Goal: Transaction & Acquisition: Purchase product/service

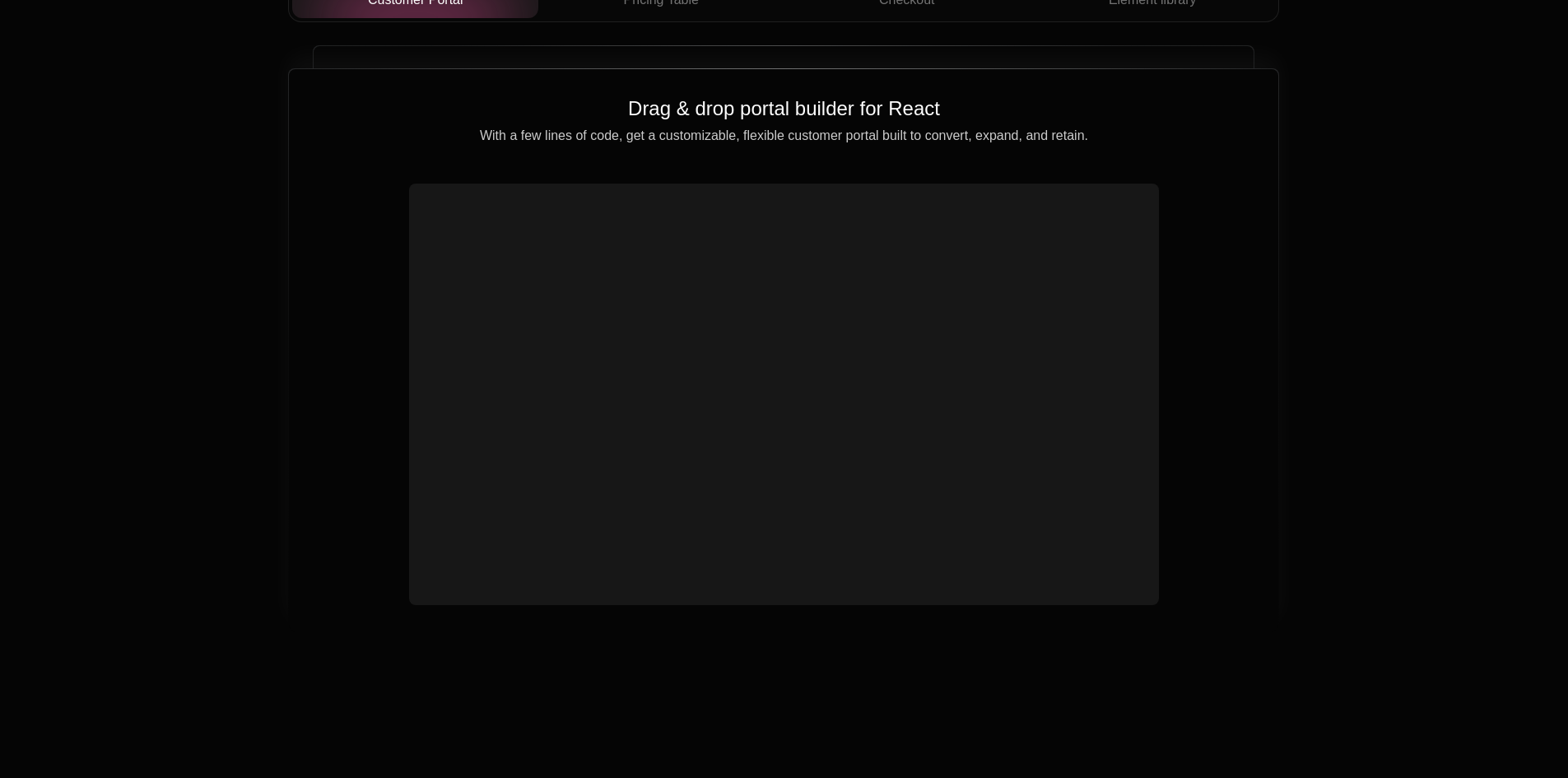
scroll to position [5897, 0]
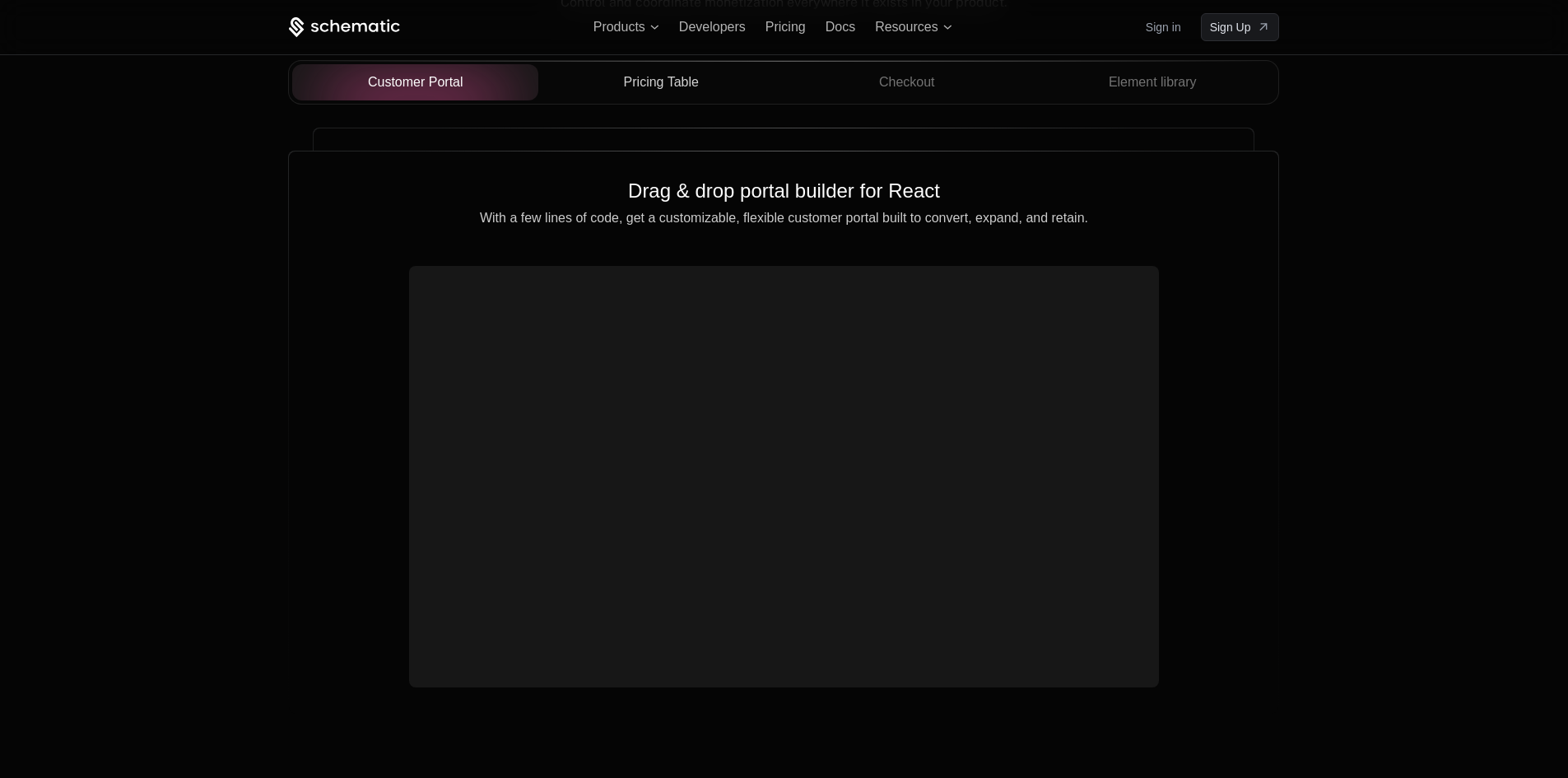
click at [675, 82] on span "Pricing Table" at bounding box center [662, 82] width 75 height 20
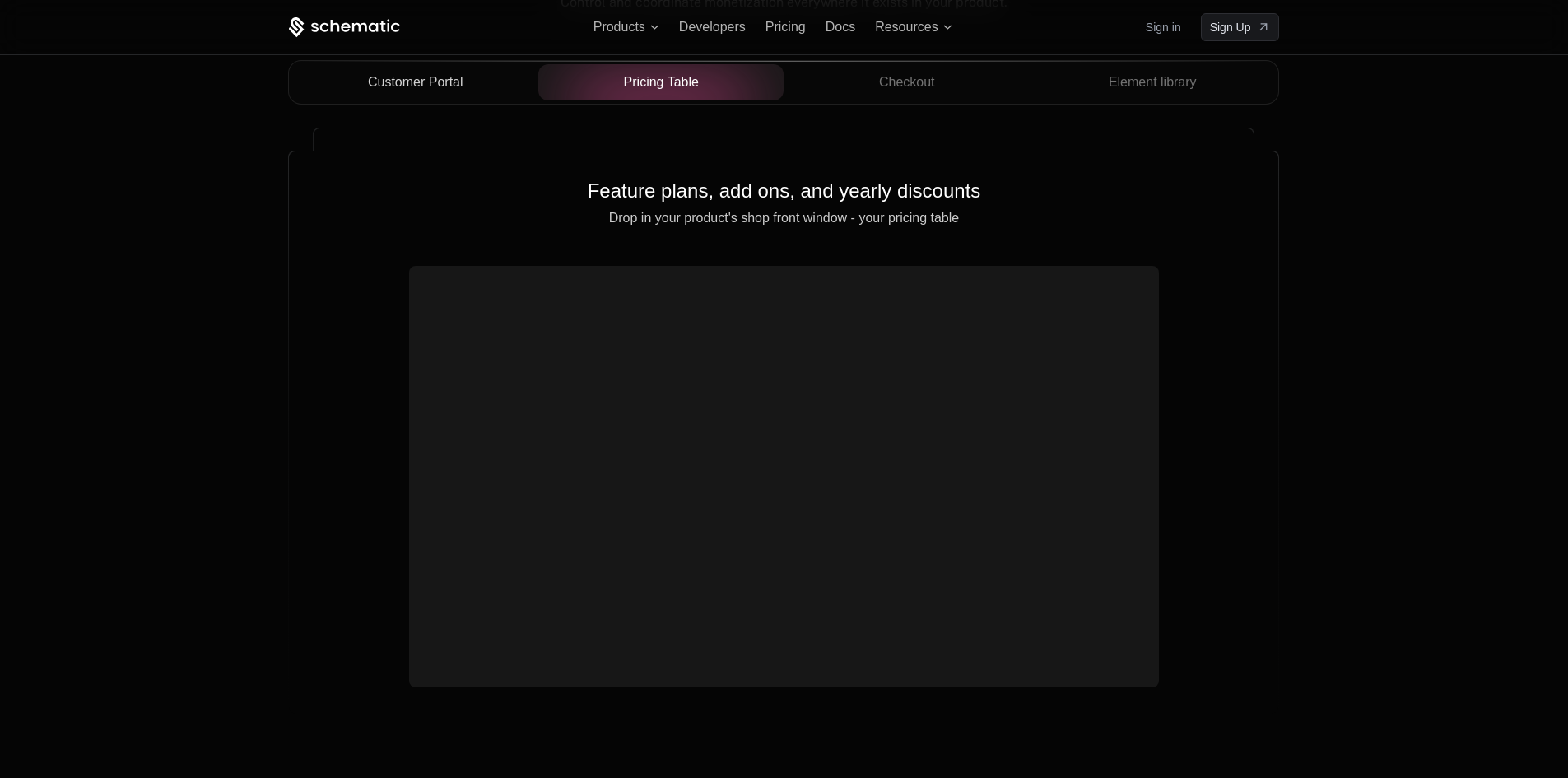
click at [439, 83] on span "Customer Portal" at bounding box center [416, 82] width 96 height 20
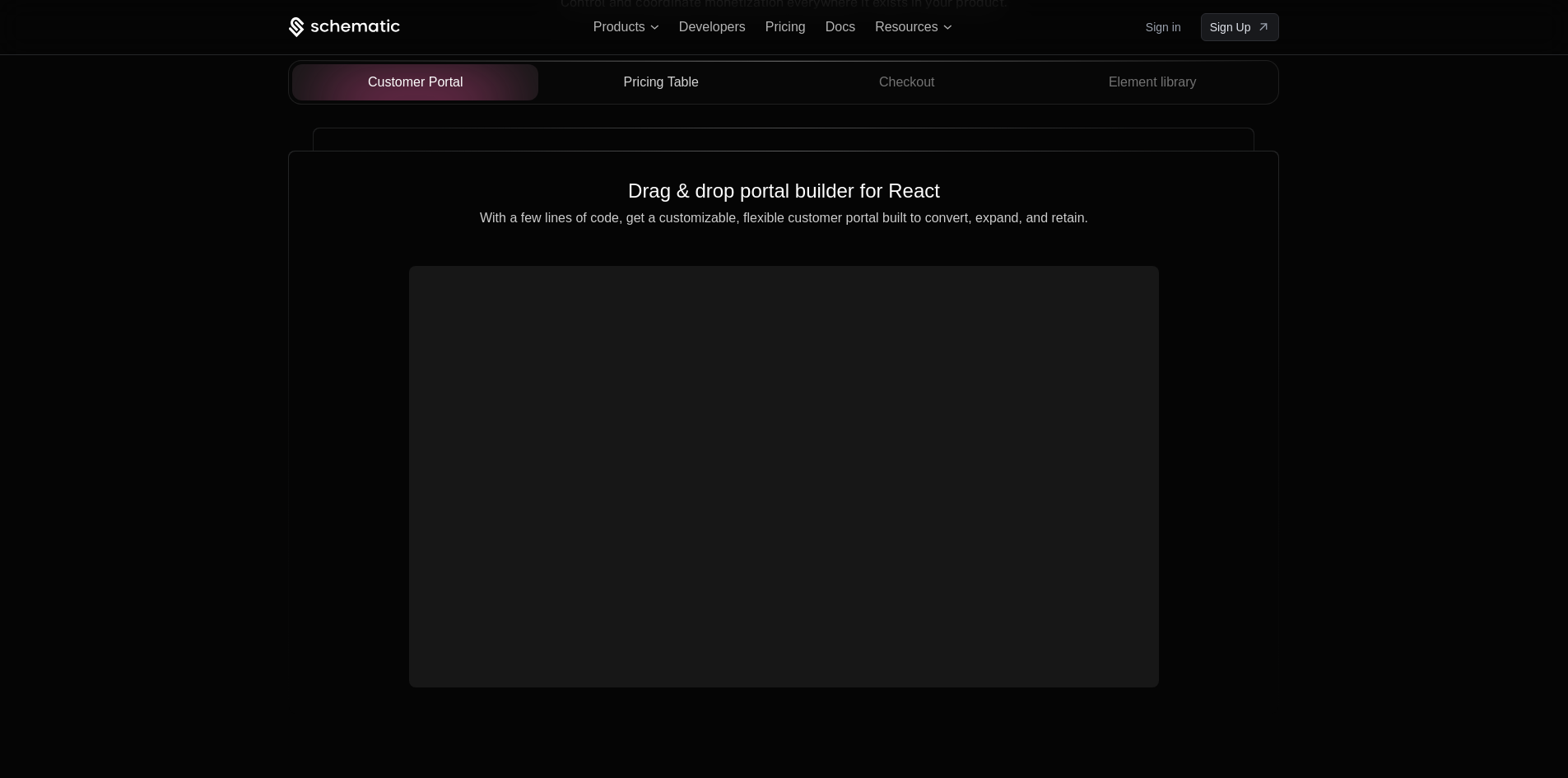
click at [628, 85] on span "Pricing Table" at bounding box center [662, 82] width 75 height 20
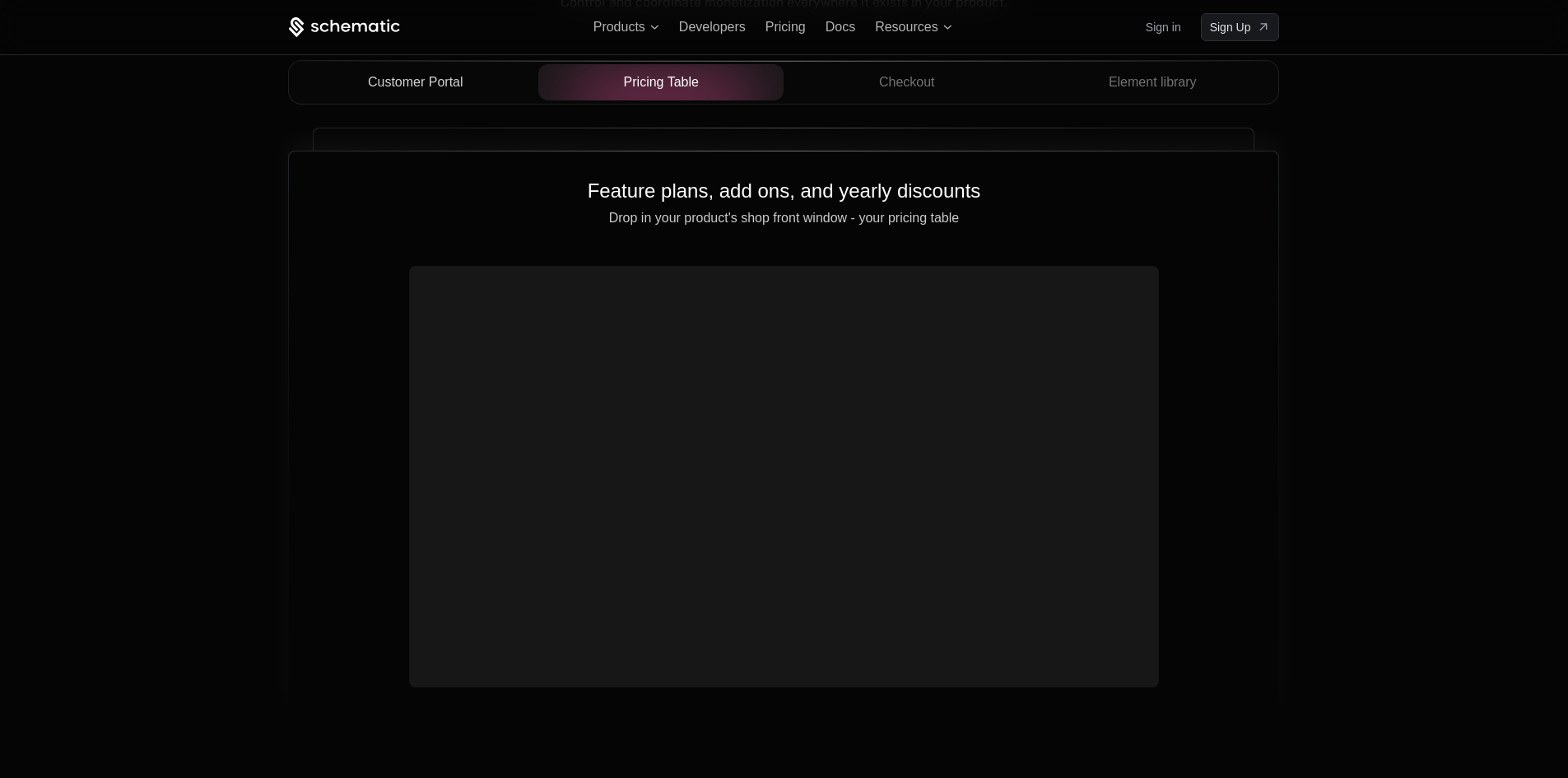
click at [971, 427] on video at bounding box center [783, 457] width 736 height 368
click at [877, 97] on button "Checkout" at bounding box center [906, 82] width 246 height 37
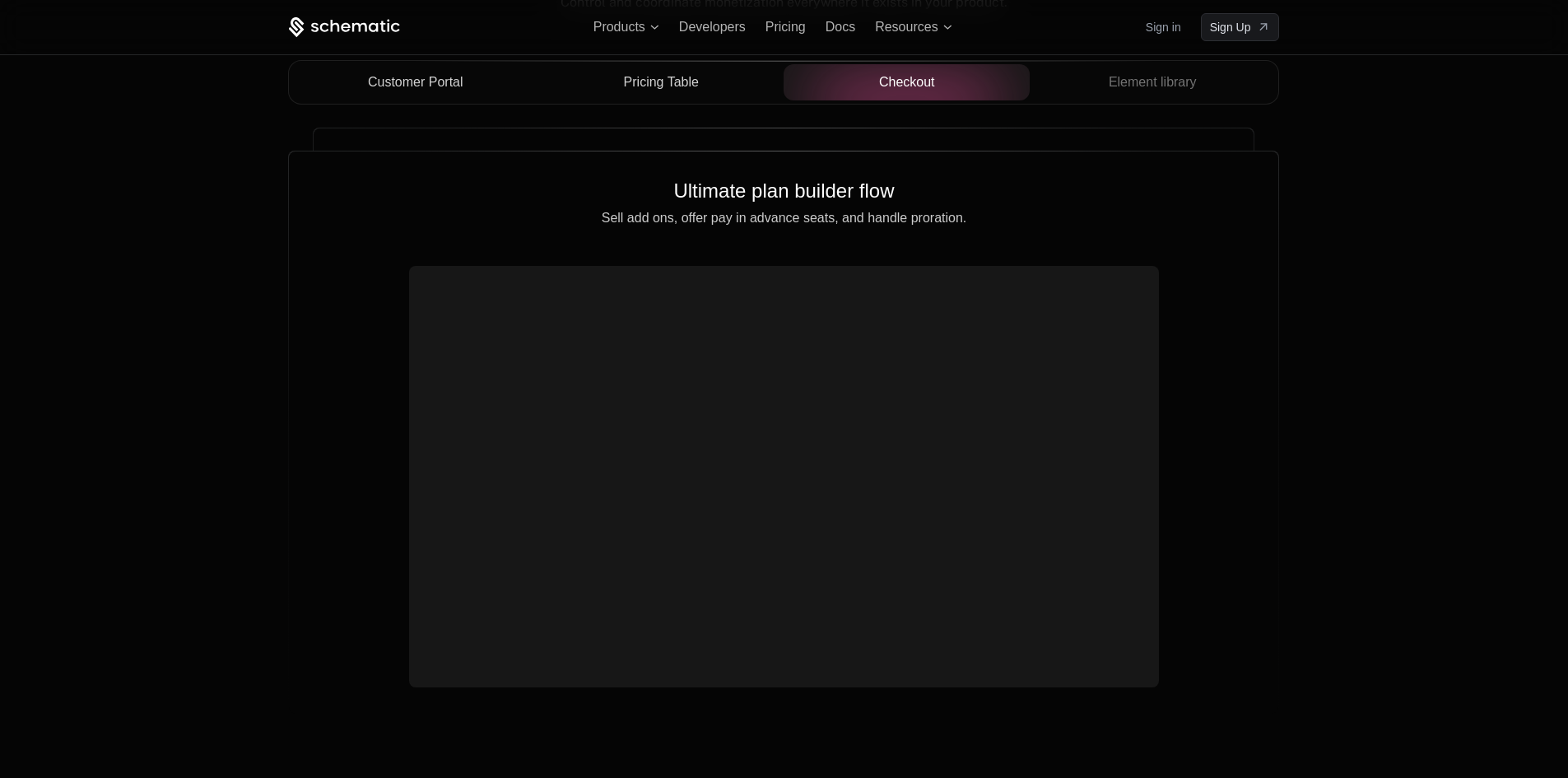
click at [692, 84] on span "Pricing Table" at bounding box center [662, 82] width 75 height 20
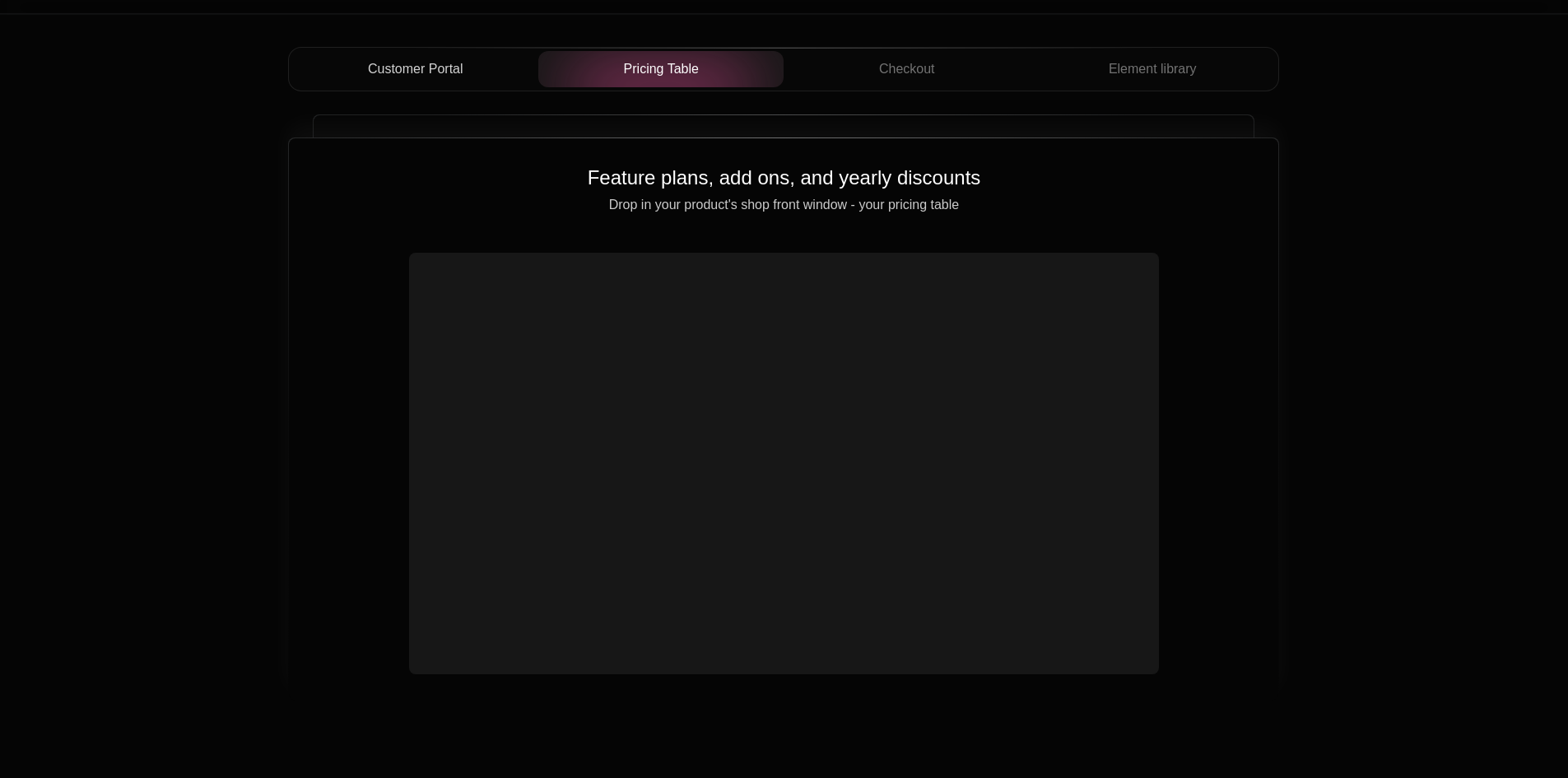
scroll to position [5814, 0]
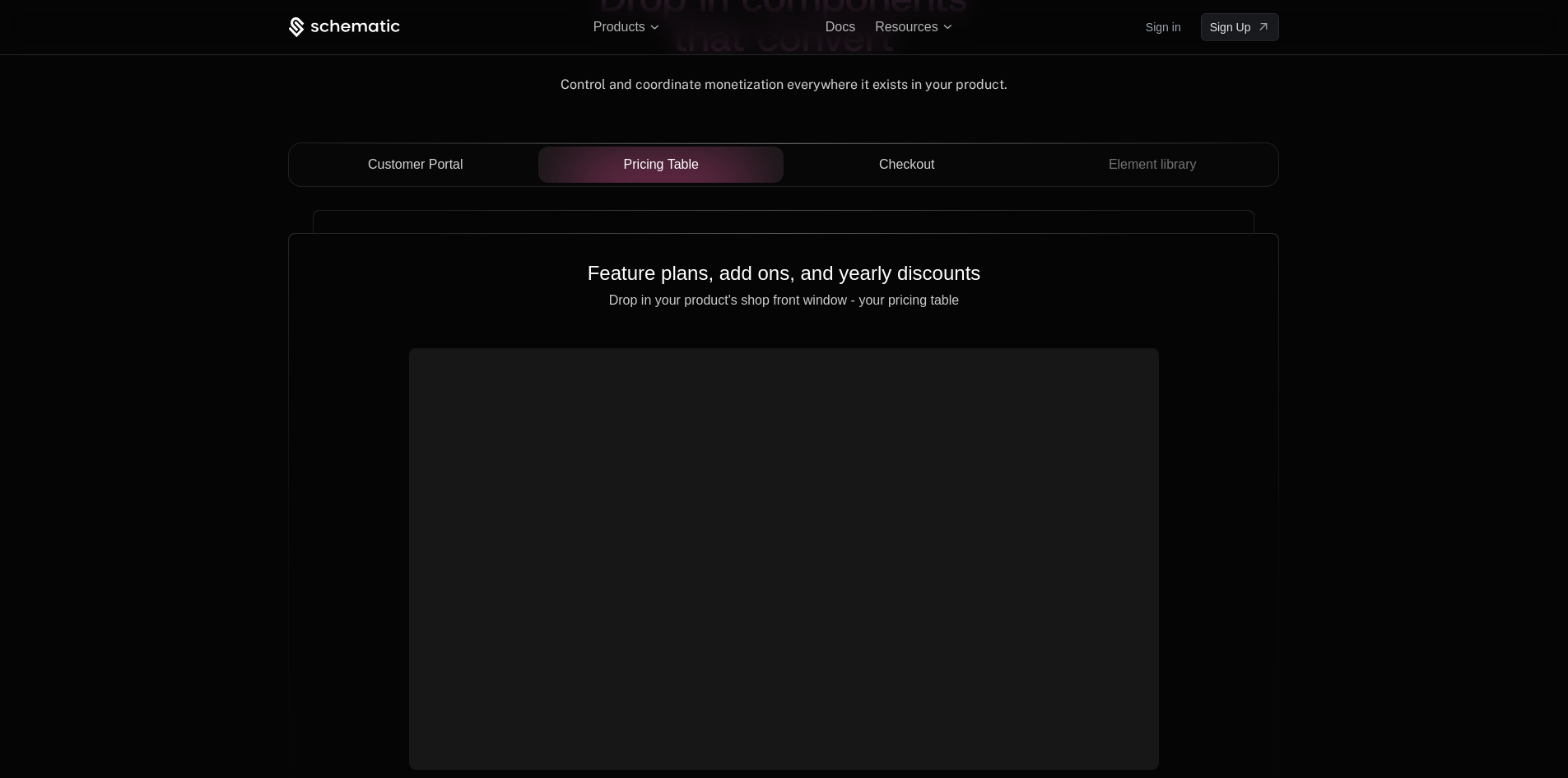
click at [891, 182] on button "Checkout" at bounding box center [906, 165] width 246 height 37
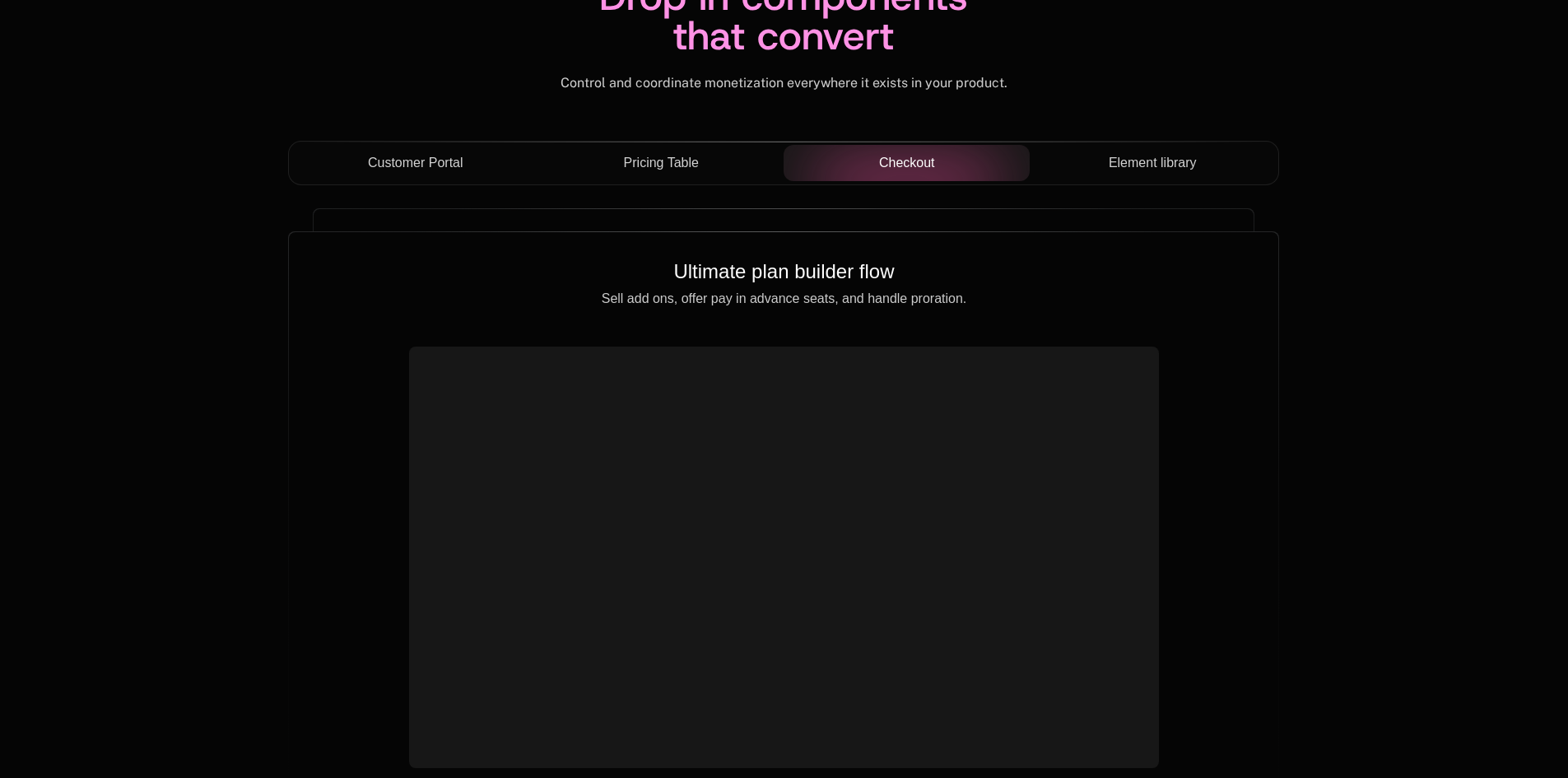
scroll to position [5732, 0]
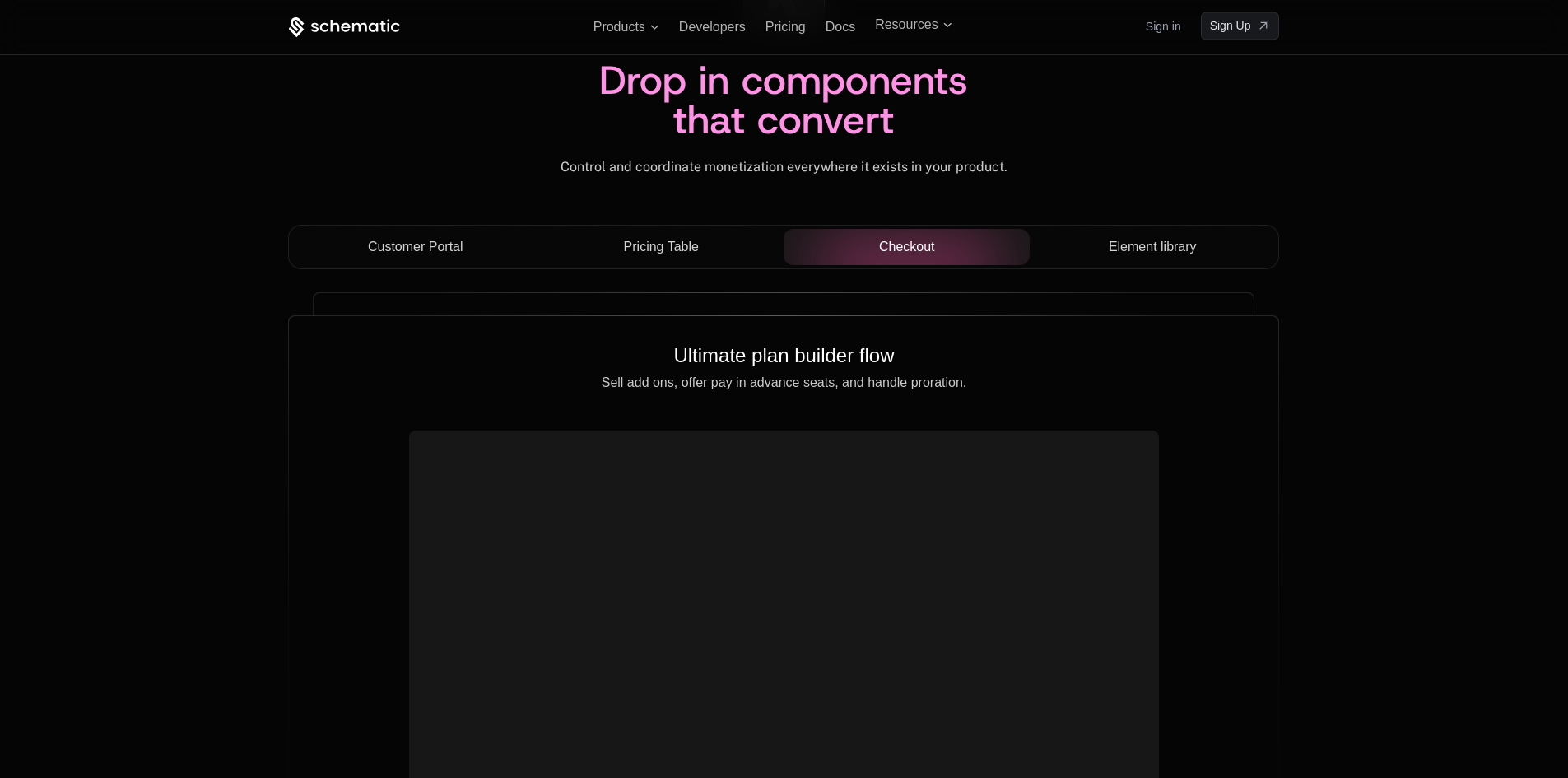
click at [1136, 249] on span "Element library" at bounding box center [1152, 247] width 89 height 20
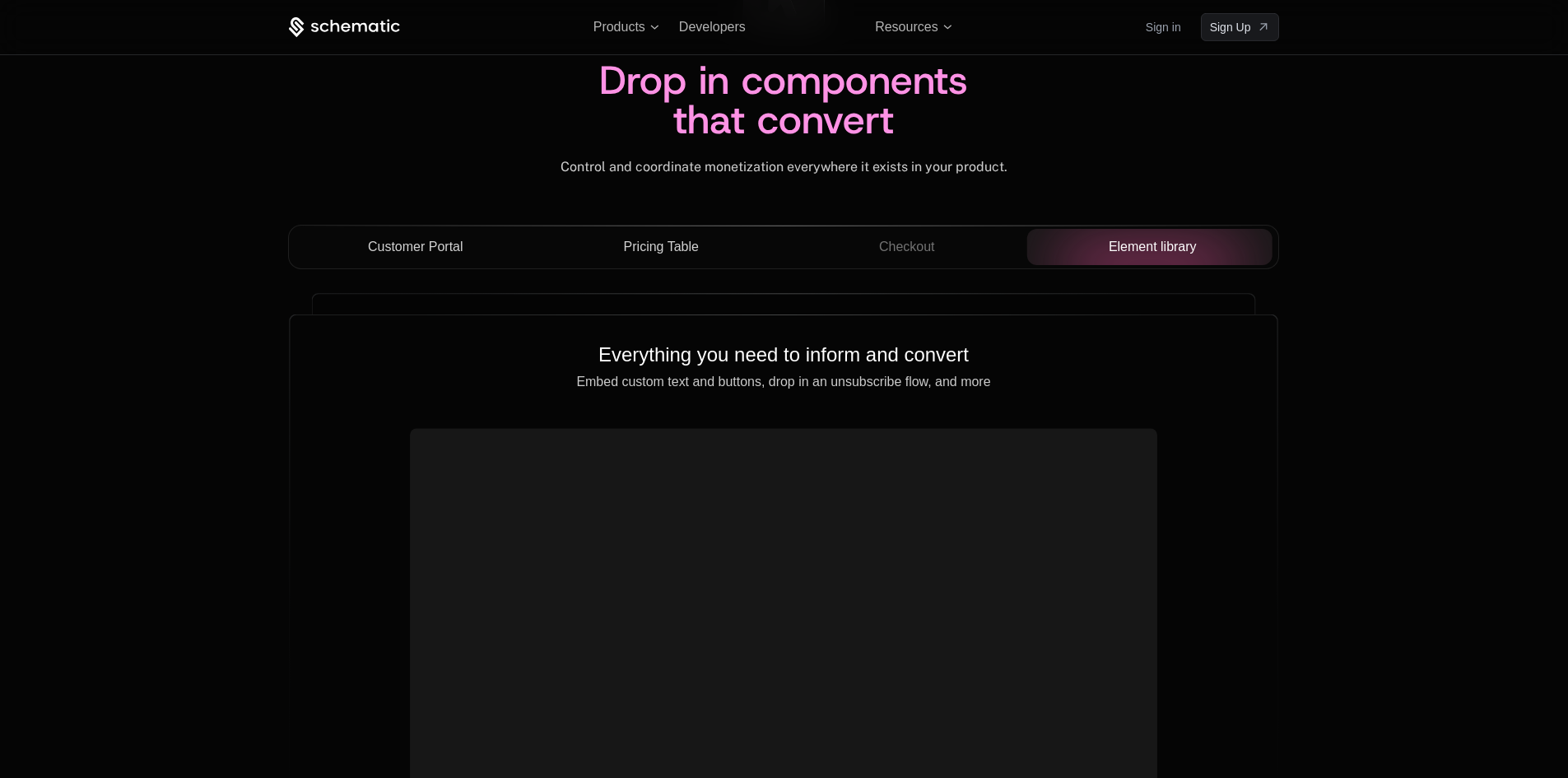
click at [893, 245] on span "Checkout" at bounding box center [906, 247] width 56 height 20
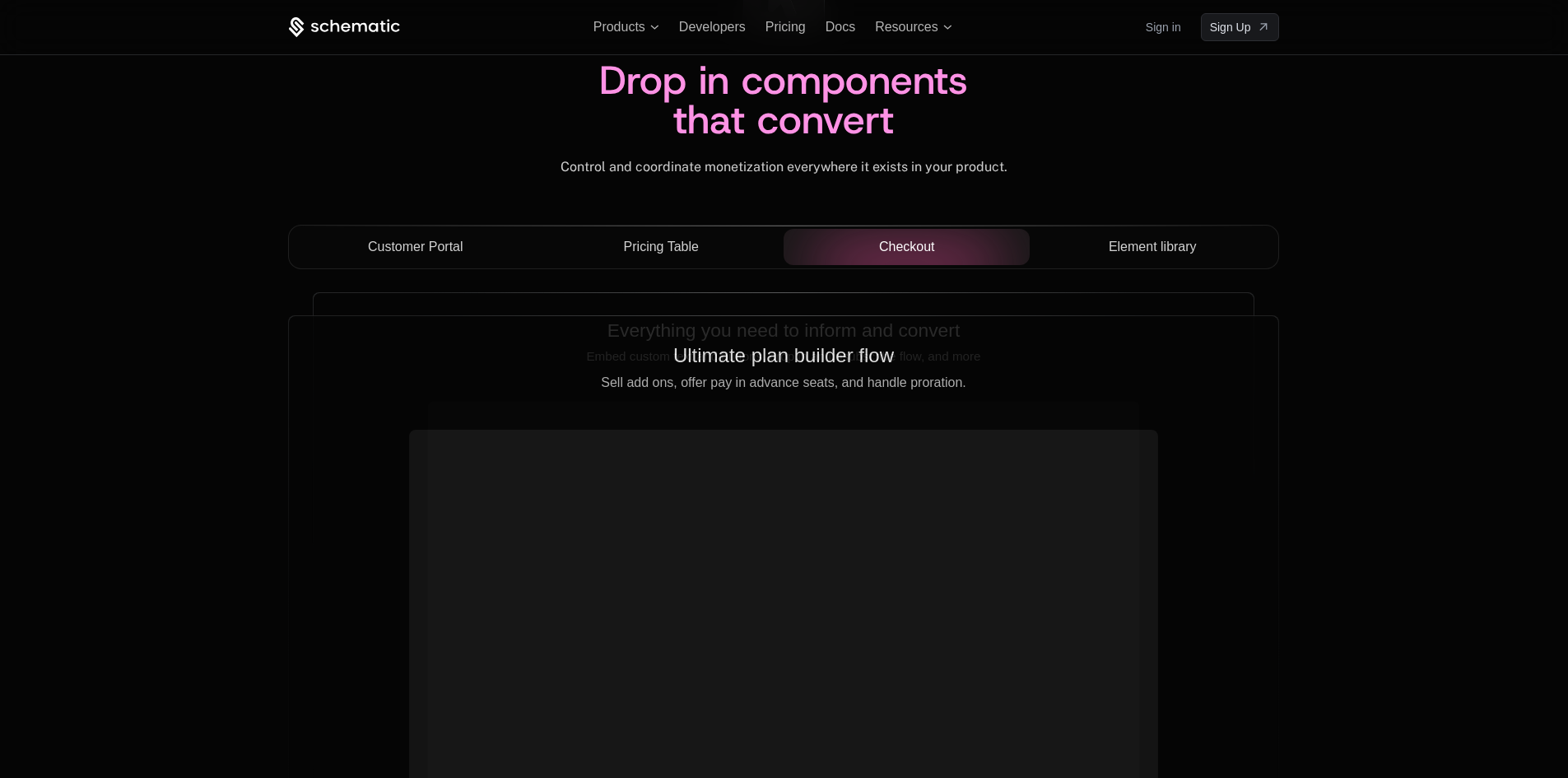
click at [693, 245] on span "Pricing Table" at bounding box center [662, 247] width 75 height 20
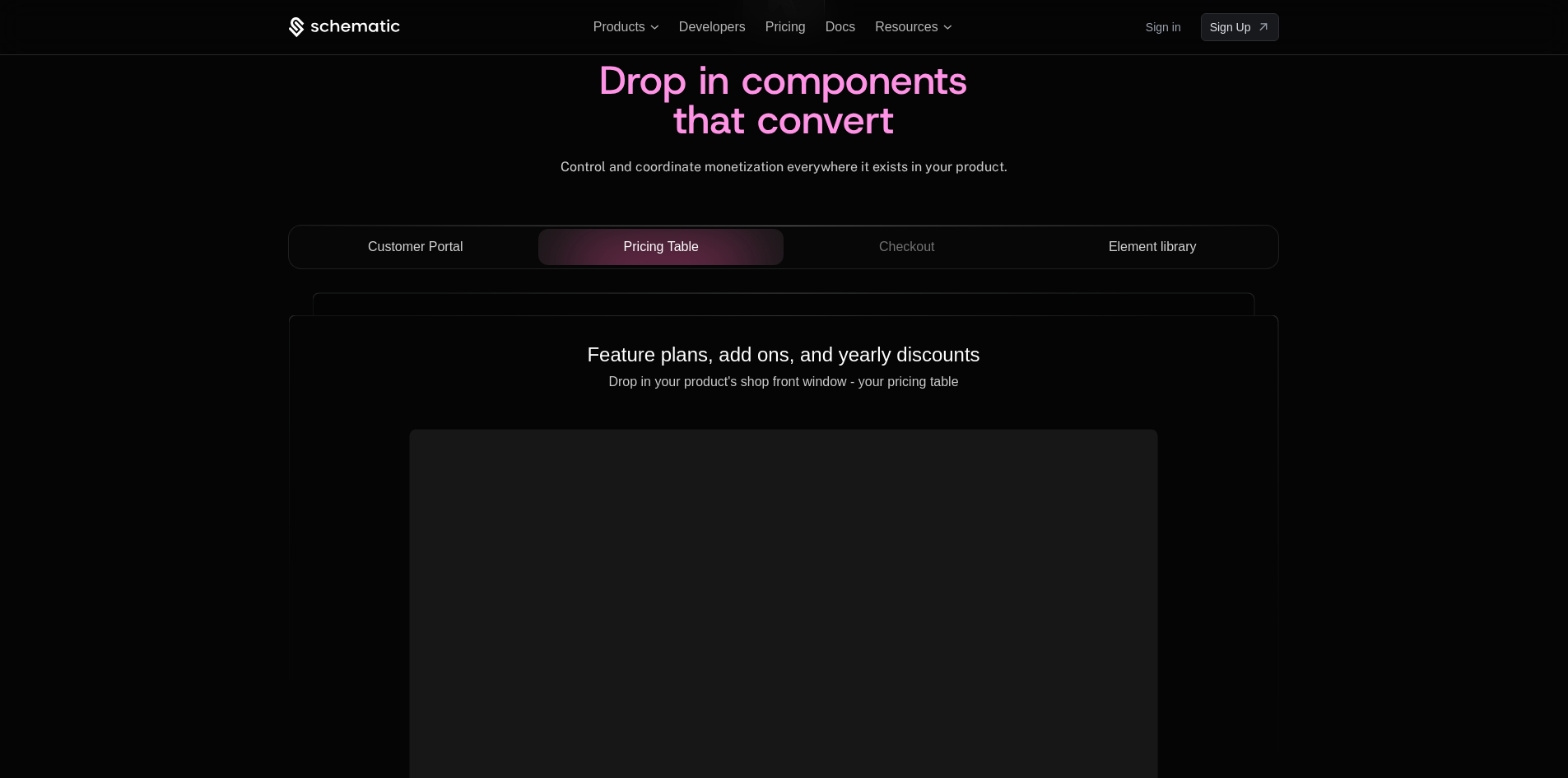
click at [474, 249] on div "Customer Portal" at bounding box center [416, 247] width 220 height 20
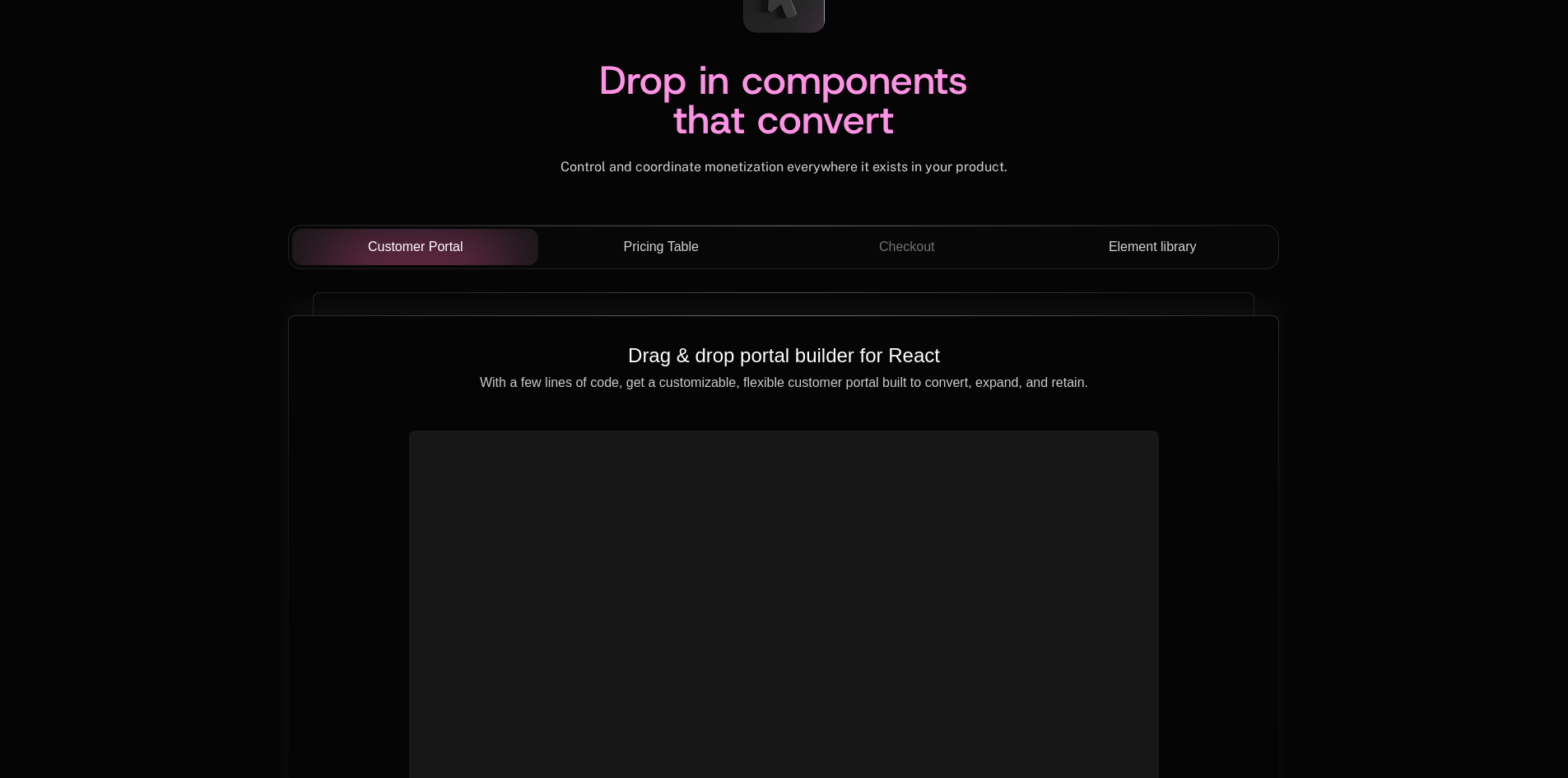
scroll to position [5814, 0]
